Goal: Task Accomplishment & Management: Manage account settings

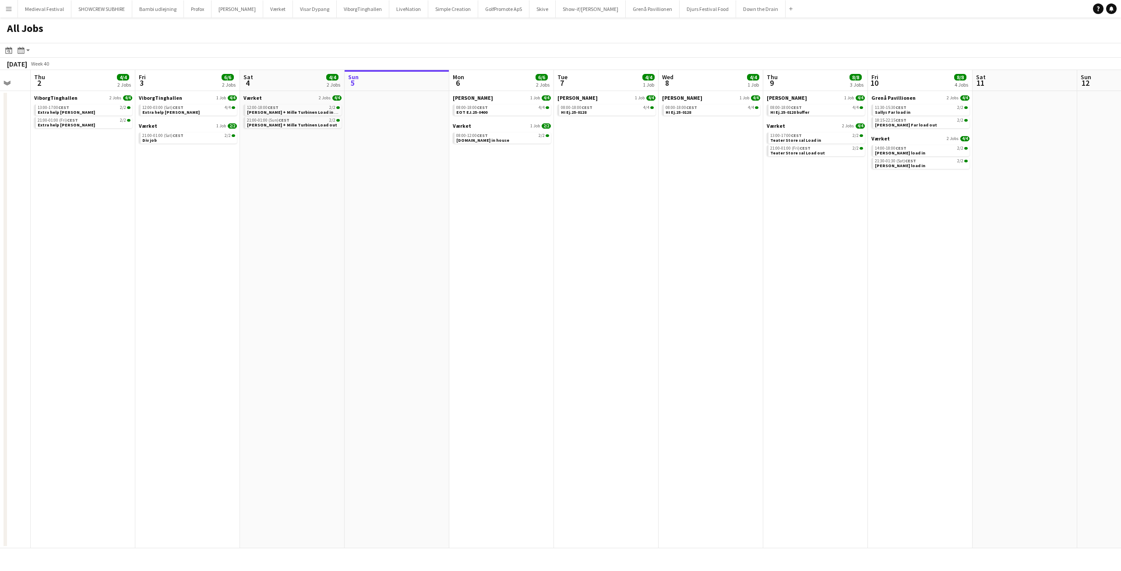
scroll to position [0, 359]
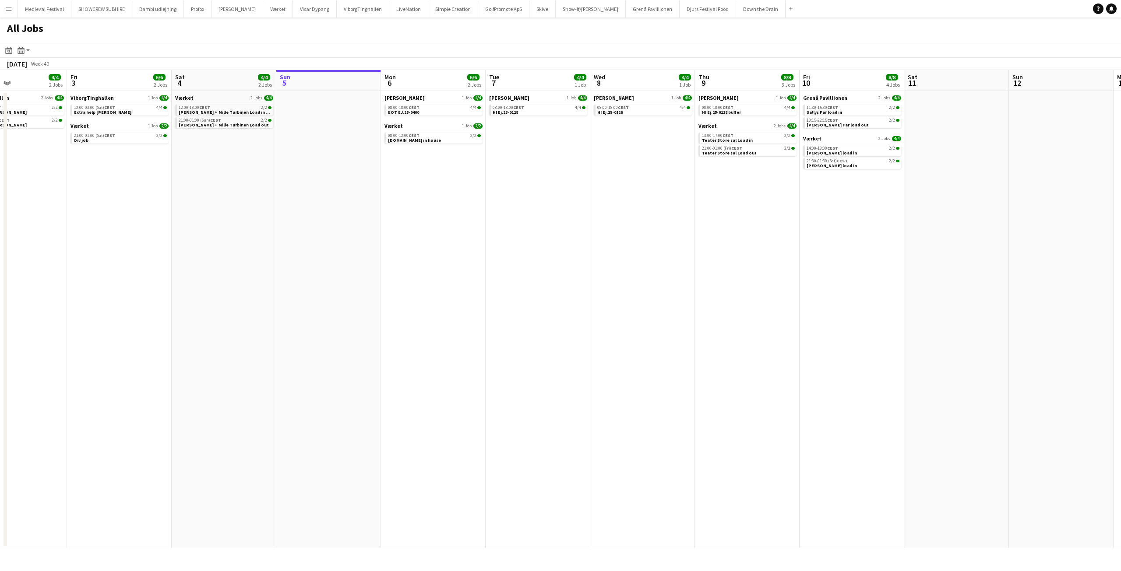
drag, startPoint x: 741, startPoint y: 197, endPoint x: 442, endPoint y: 189, distance: 299.2
click at [444, 189] on app-calendar-viewport "Mon 29 4/4 1 Job Tue 30 Wed 1 Thu 2 4/4 2 Jobs Fri 3 6/6 2 Jobs Sat 4 4/4 2 Job…" at bounding box center [560, 309] width 1121 height 479
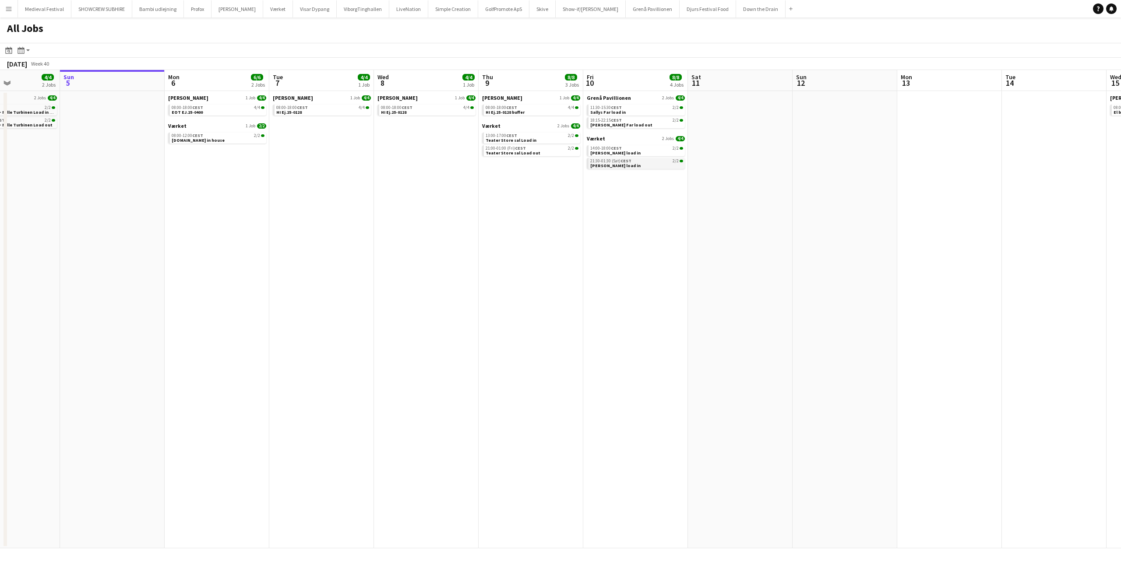
click at [642, 165] on link "21:30-01:30 (Sat) CEST 2/2 [PERSON_NAME] load in" at bounding box center [636, 163] width 93 height 10
click at [610, 121] on span "18:15-22:15 CEST" at bounding box center [606, 120] width 32 height 4
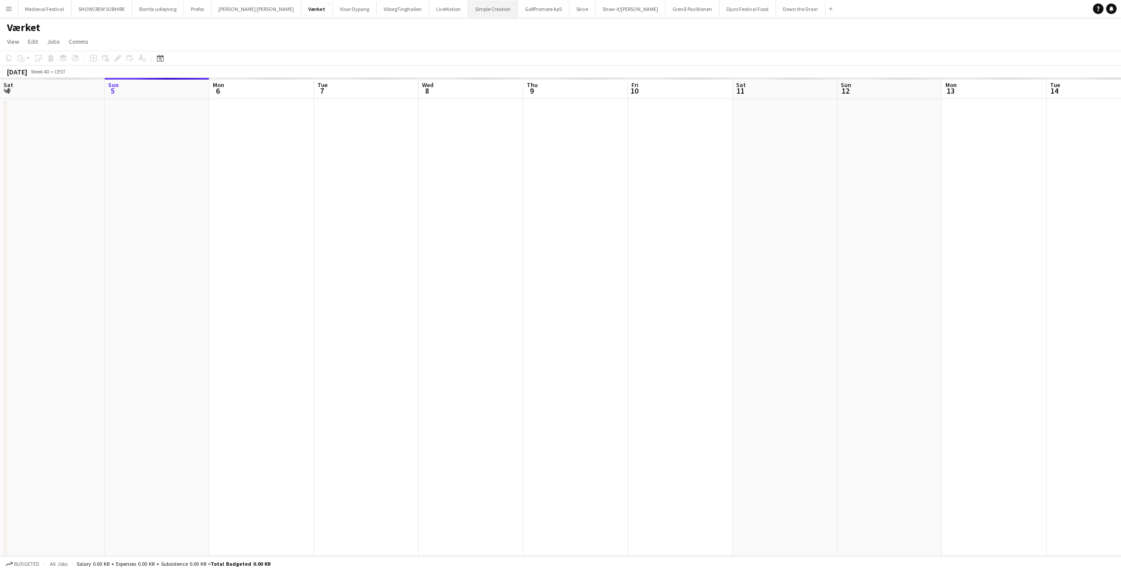
scroll to position [0, 301]
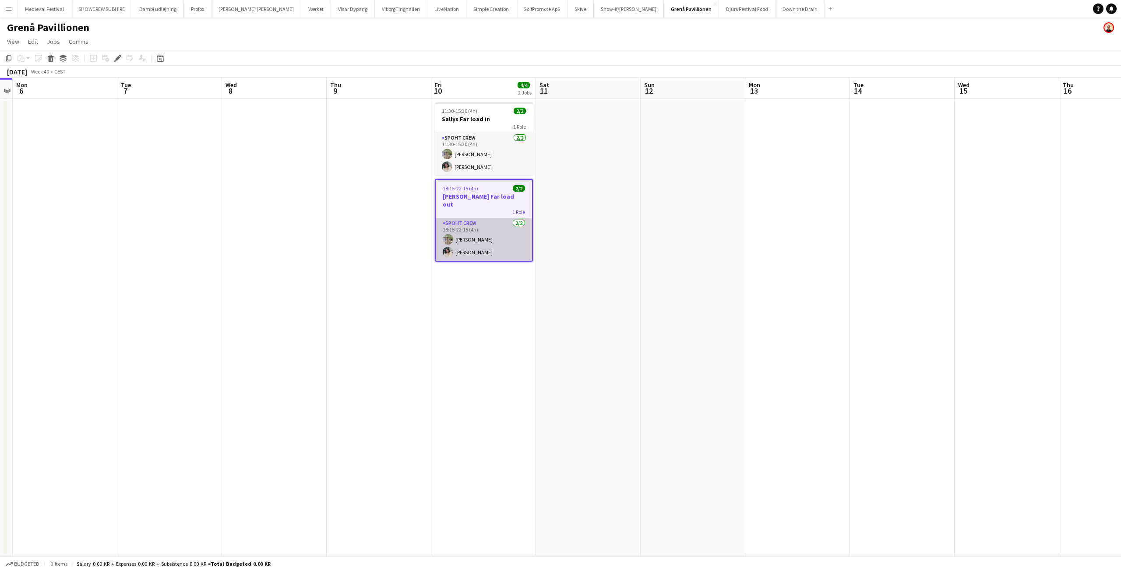
click at [505, 236] on app-card-role "Spoht Crew 2/2 18:15-22:15 (4h) Arthur Daval-Markussen Maya Khandalavala" at bounding box center [484, 239] width 96 height 42
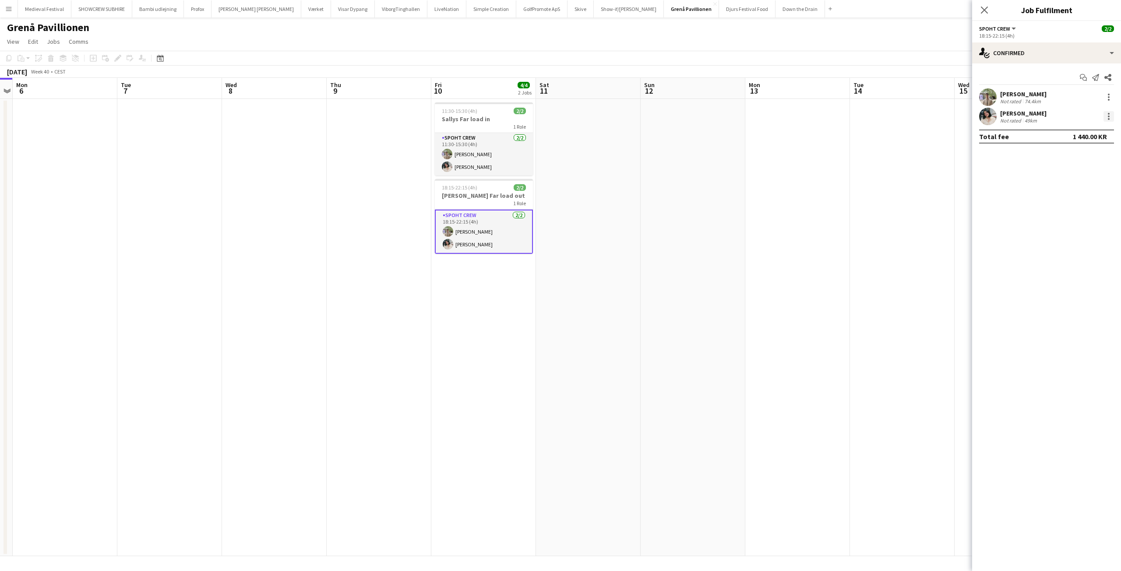
click at [1107, 116] on div at bounding box center [1108, 116] width 11 height 11
click at [1060, 211] on button "Remove" at bounding box center [1080, 216] width 68 height 21
click at [1016, 114] on input at bounding box center [1051, 116] width 102 height 11
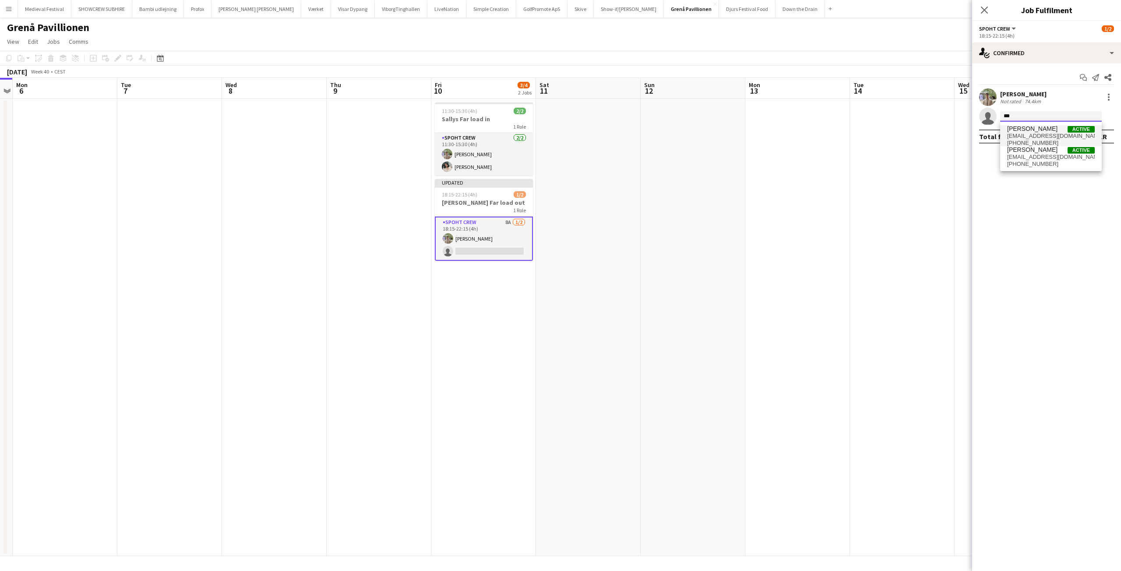
type input "***"
click at [1025, 133] on span "s.davidmonteiro@gmail.com" at bounding box center [1051, 136] width 88 height 7
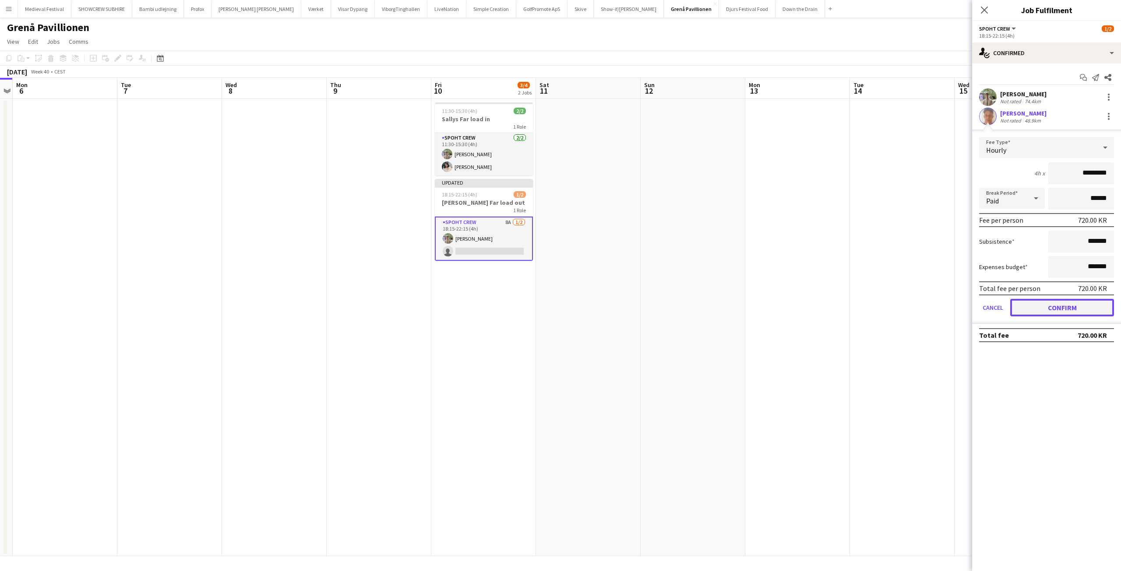
click at [1062, 309] on button "Confirm" at bounding box center [1062, 308] width 104 height 18
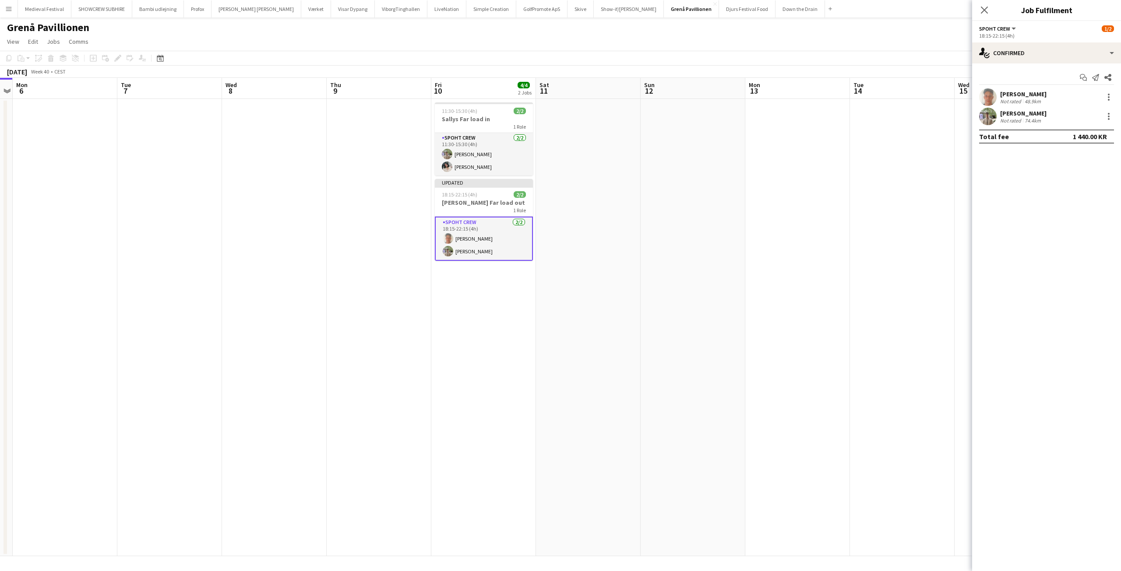
click at [888, 200] on app-date-cell at bounding box center [902, 328] width 105 height 458
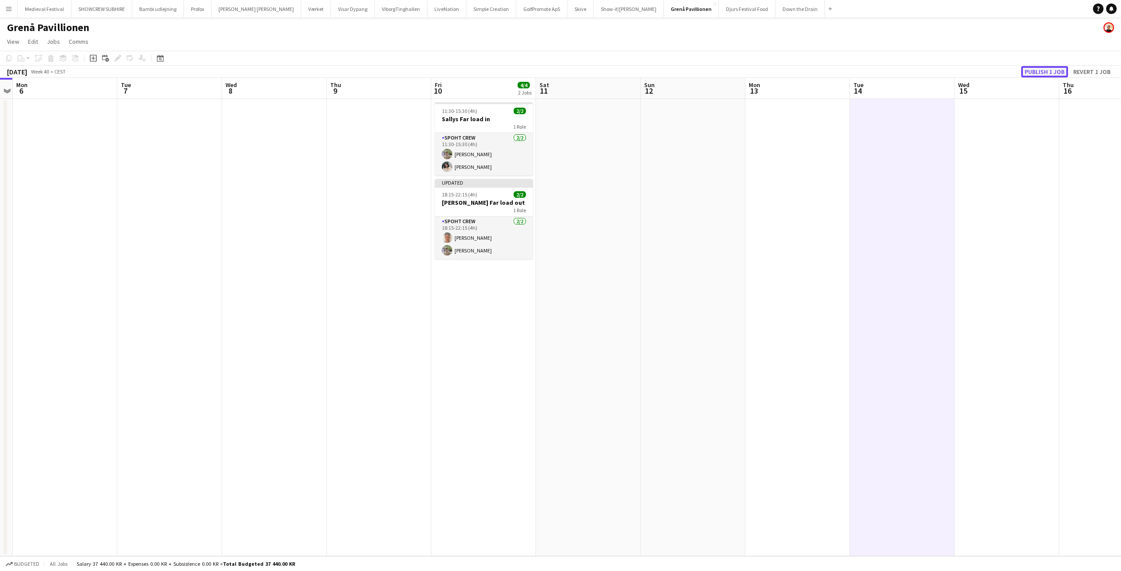
click at [1036, 76] on button "Publish 1 job" at bounding box center [1044, 71] width 47 height 11
click at [679, 259] on app-date-cell at bounding box center [693, 328] width 105 height 458
